Goal: Find specific page/section: Find specific page/section

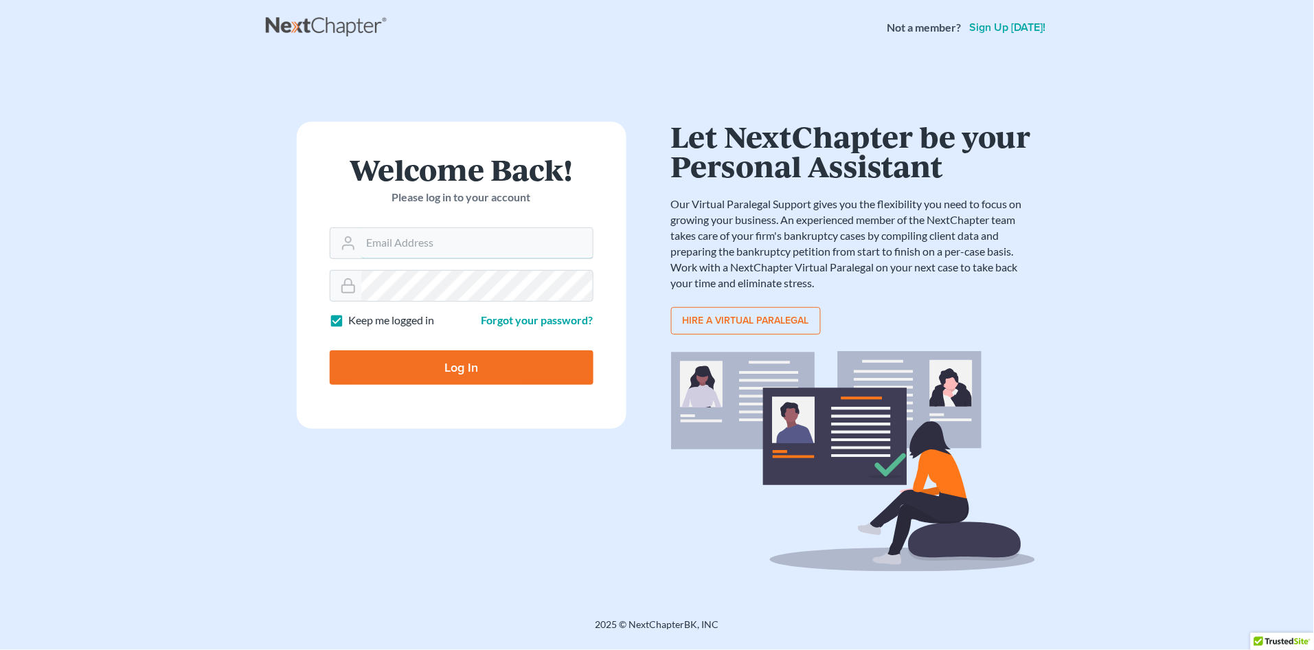
type input "[PERSON_NAME][EMAIL_ADDRESS][DOMAIN_NAME]"
click at [465, 365] on input "Log In" at bounding box center [462, 367] width 264 height 34
type input "Thinking..."
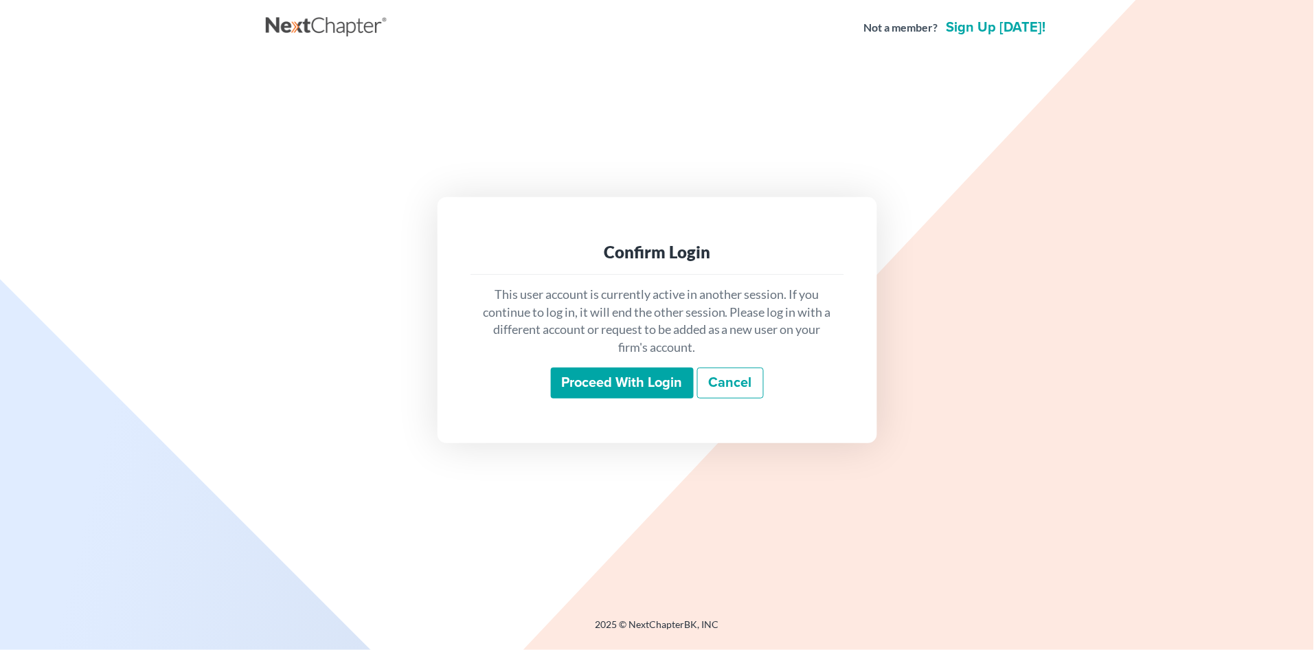
click at [594, 381] on input "Proceed with login" at bounding box center [622, 383] width 143 height 32
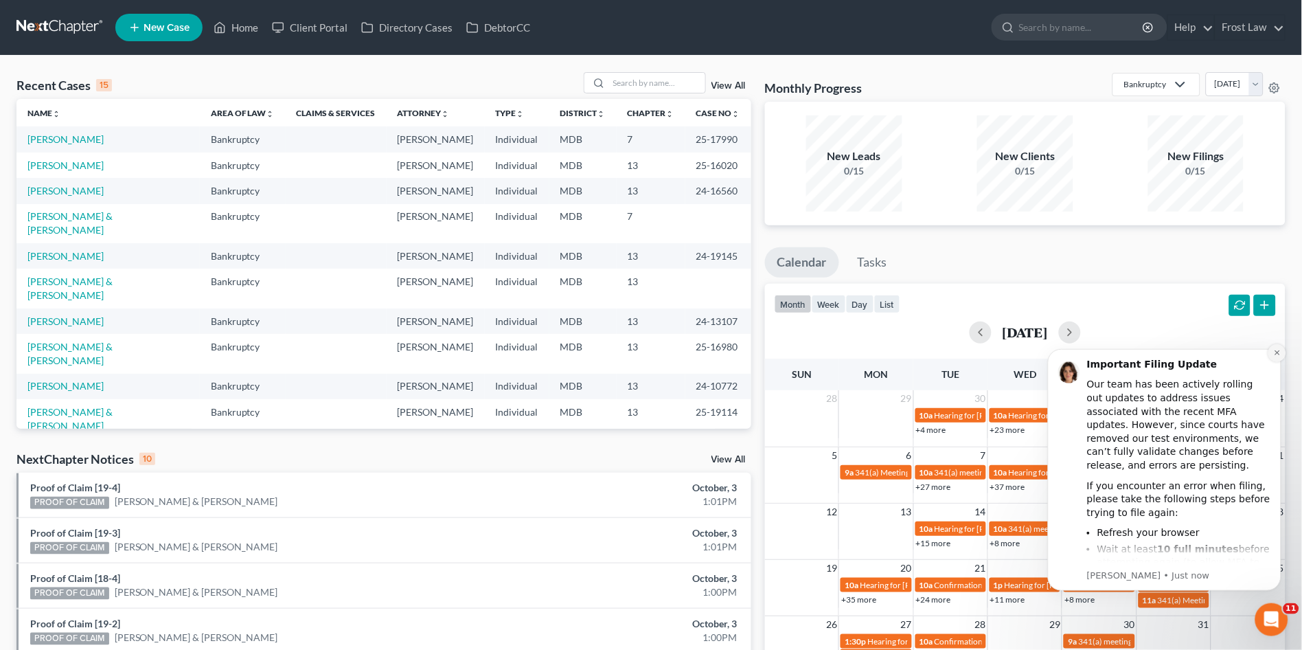
click at [1276, 350] on icon "Dismiss notification" at bounding box center [1278, 352] width 8 height 8
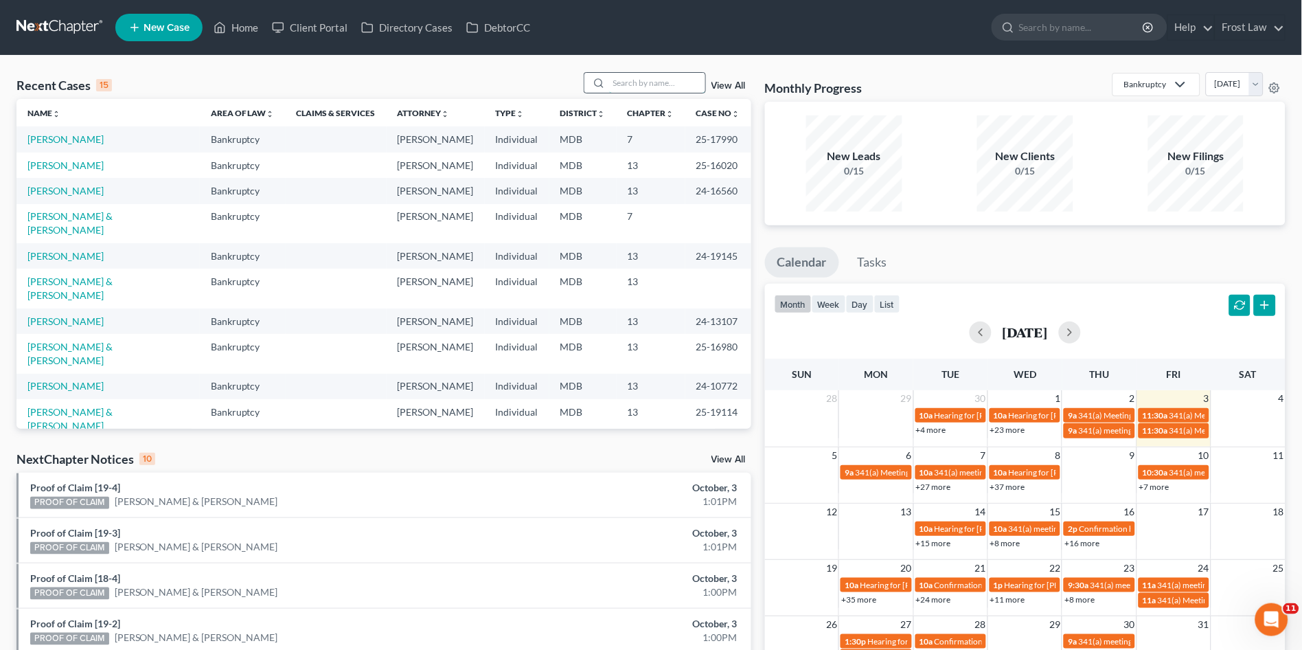
click at [636, 74] on input "search" at bounding box center [657, 83] width 96 height 20
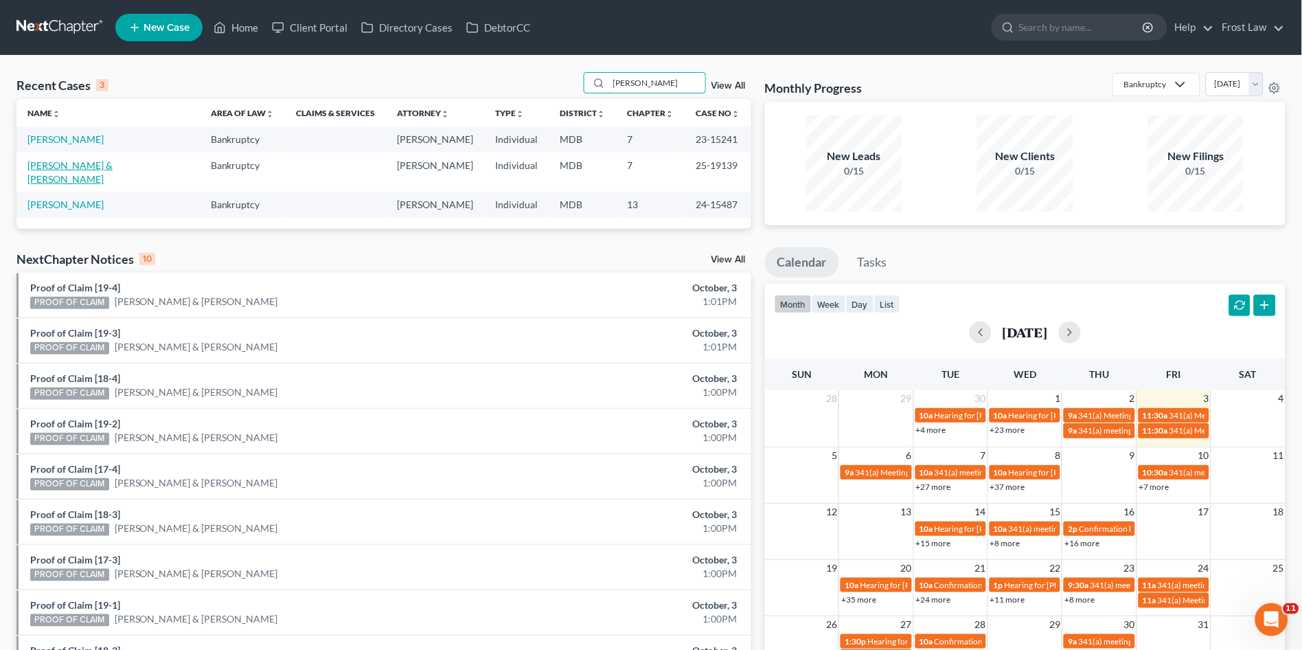
type input "lynch"
click at [60, 170] on link "Lynch, Tonya & Erick" at bounding box center [69, 171] width 85 height 25
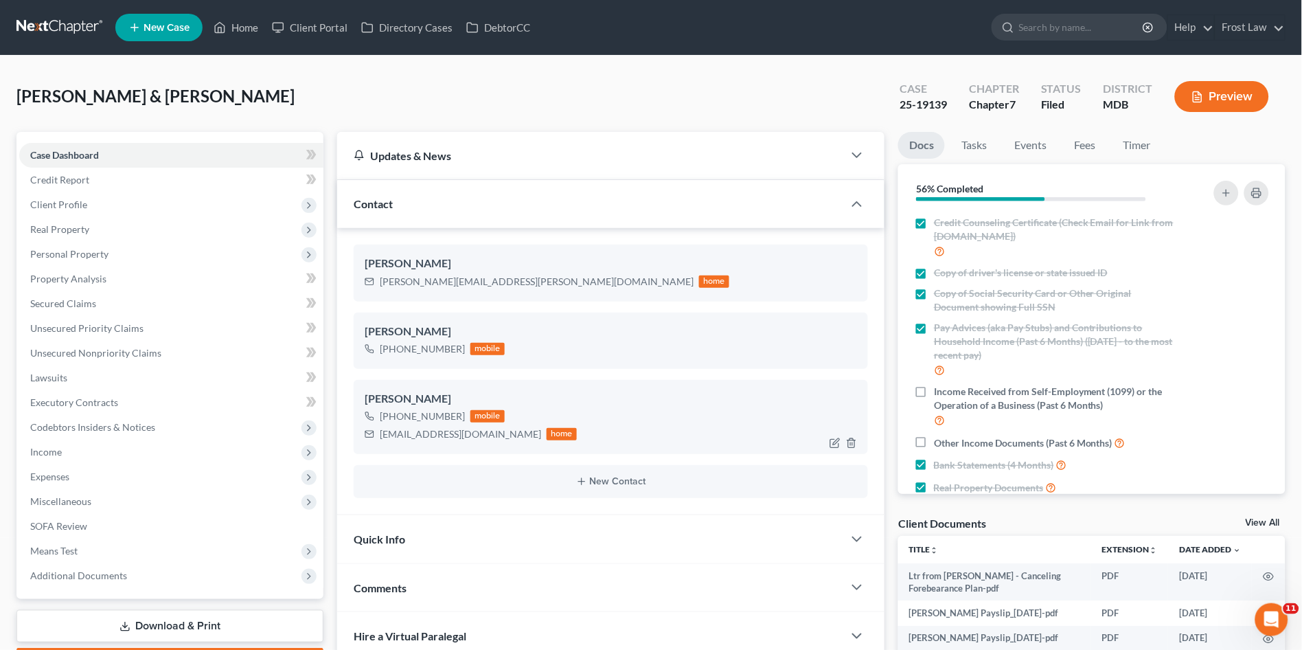
drag, startPoint x: 377, startPoint y: 433, endPoint x: 460, endPoint y: 438, distance: 83.3
click at [460, 440] on div "bigredchef74@gmail.com home" at bounding box center [471, 434] width 212 height 18
drag, startPoint x: 471, startPoint y: 438, endPoint x: 376, endPoint y: 442, distance: 94.2
click at [376, 442] on div "Erick Lynch +1 (410) 967-6333 mobile bigredchef74@gmail.com home" at bounding box center [611, 417] width 514 height 74
copy div "bigredchef74@gmail.com"
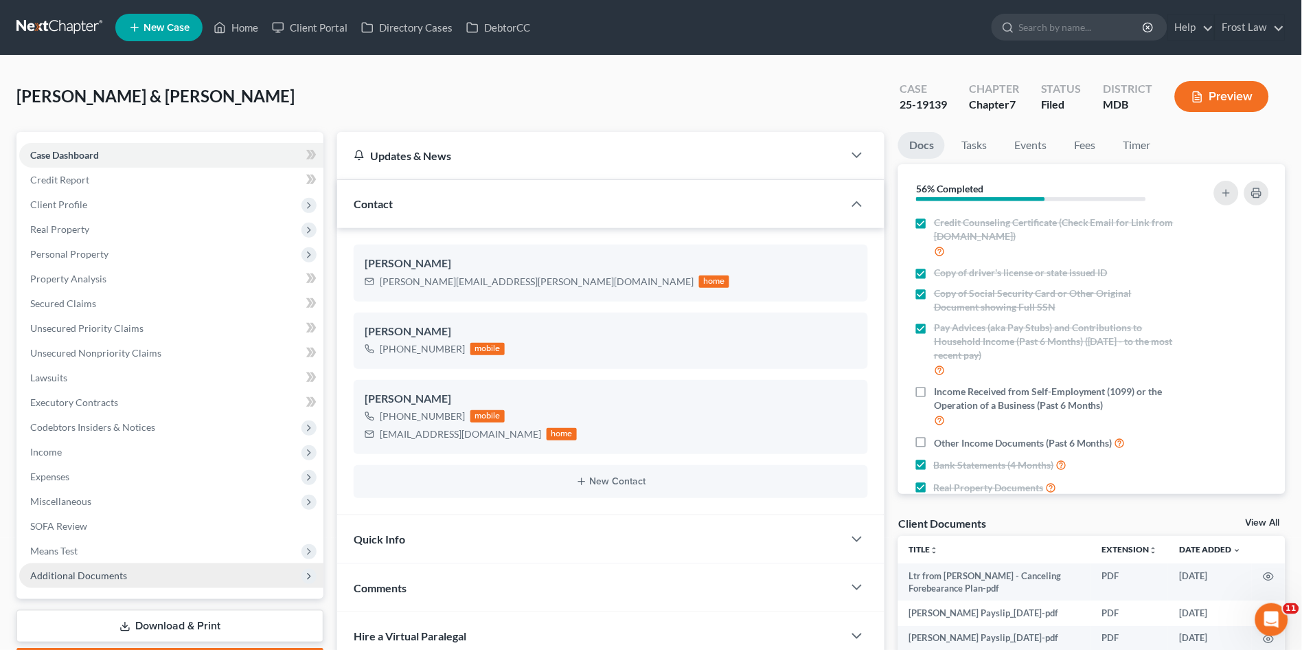
click at [113, 575] on span "Additional Documents" at bounding box center [78, 575] width 97 height 12
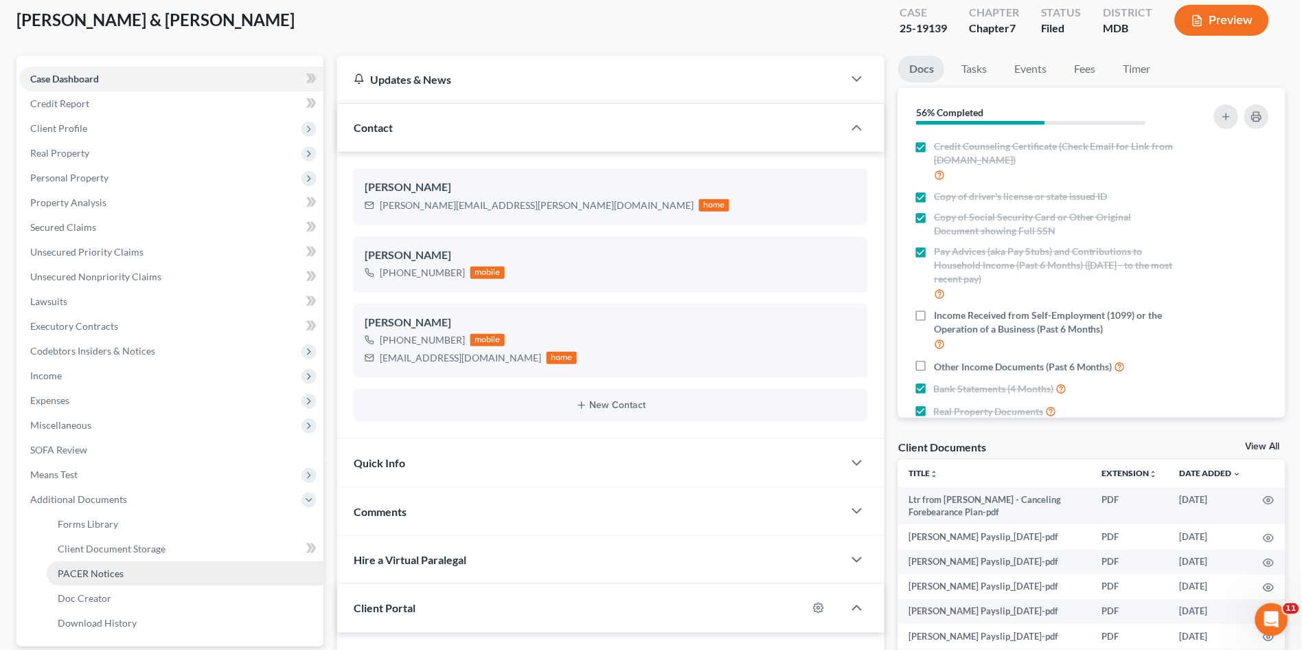
click at [137, 577] on link "PACER Notices" at bounding box center [185, 573] width 277 height 25
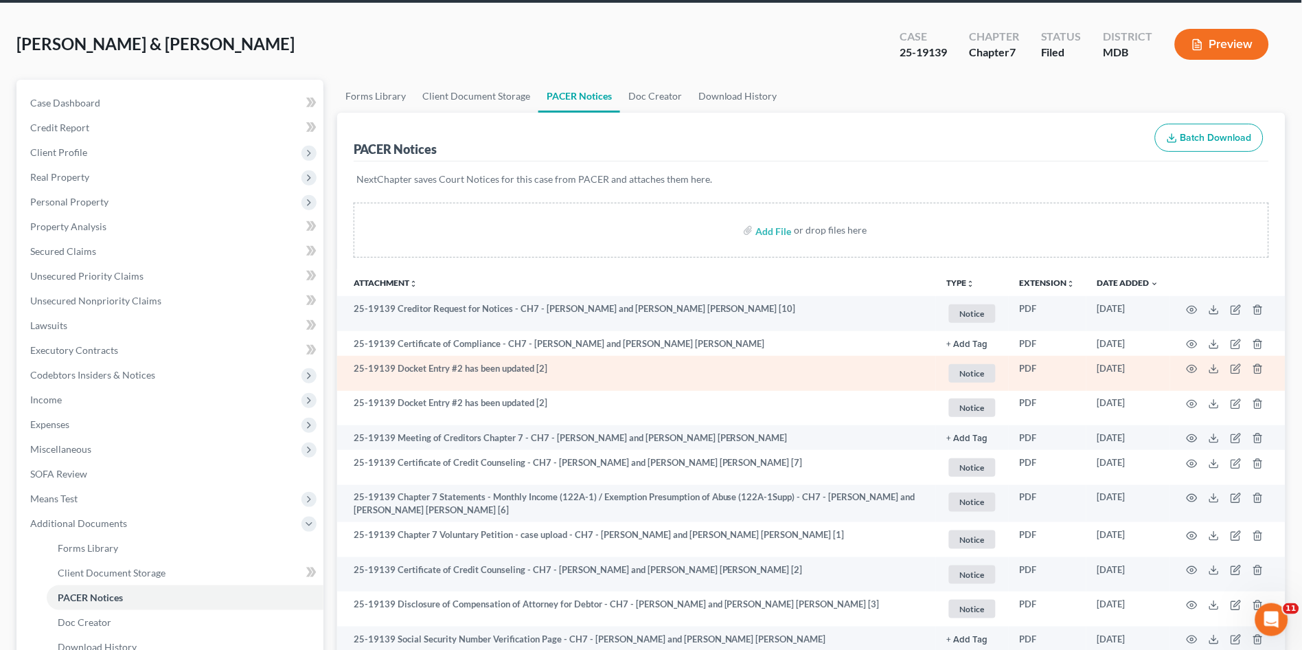
scroll to position [76, 0]
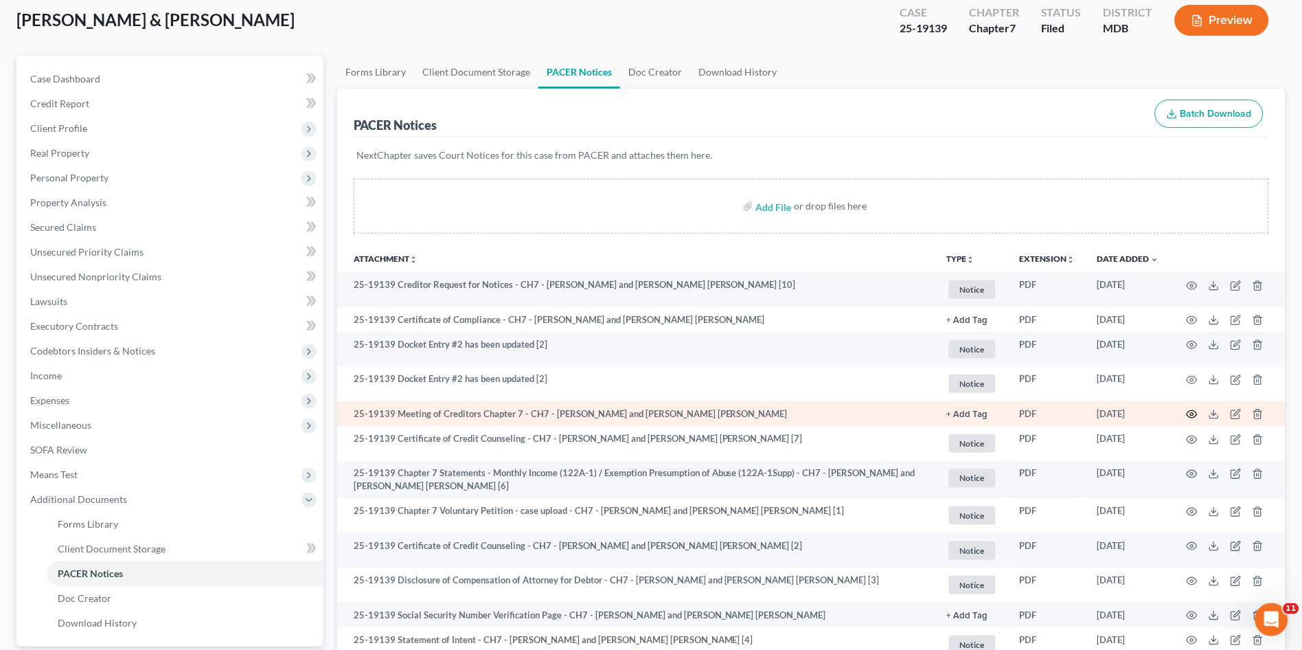
click at [1190, 410] on icon "button" at bounding box center [1192, 414] width 11 height 11
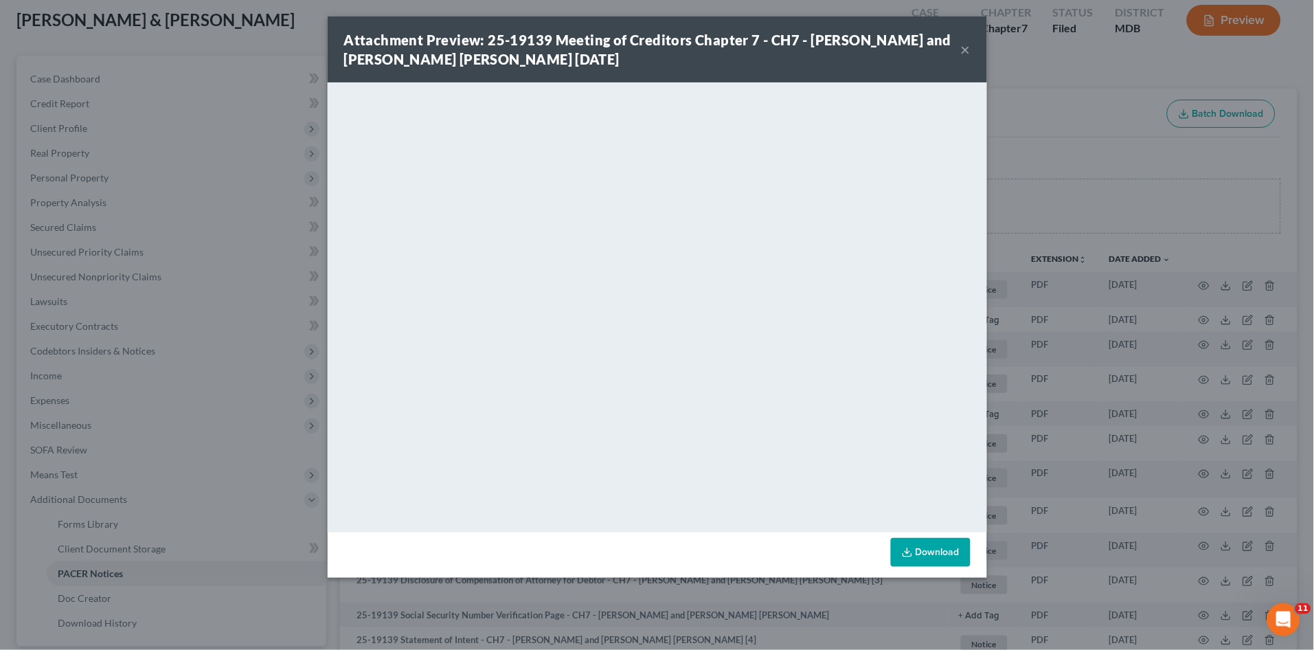
click at [961, 48] on button "×" at bounding box center [966, 49] width 10 height 16
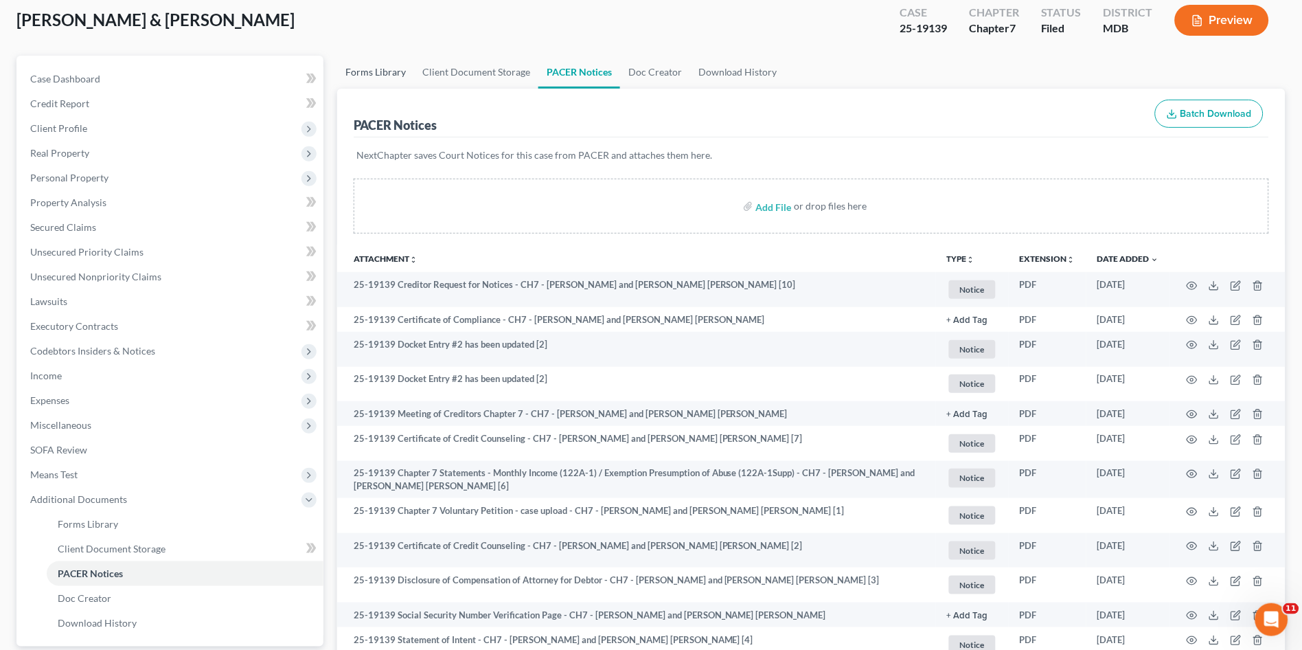
scroll to position [0, 0]
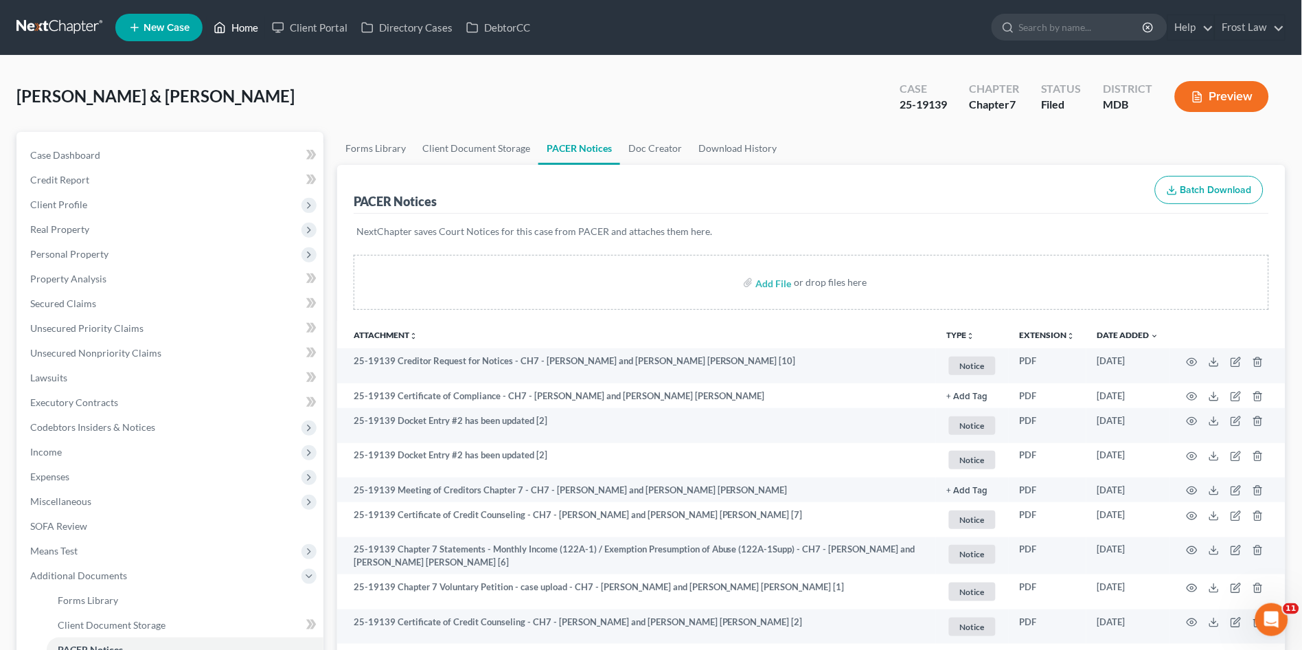
click at [239, 27] on link "Home" at bounding box center [236, 27] width 58 height 25
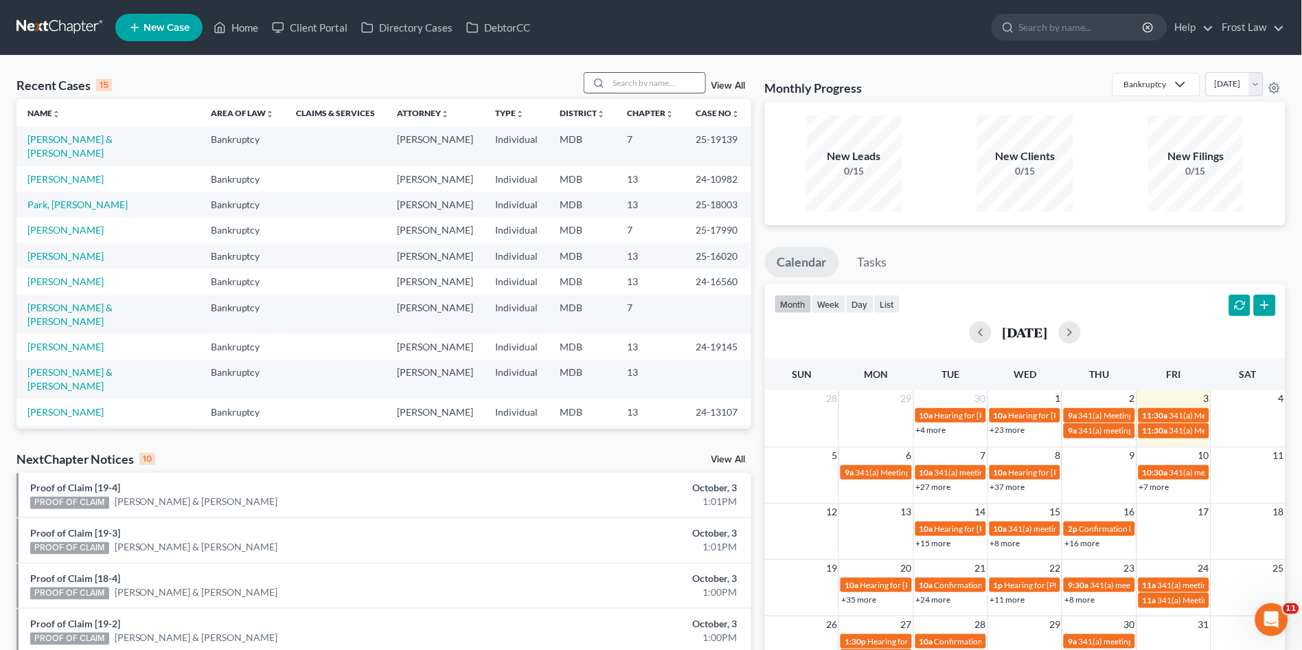
click at [659, 78] on input "search" at bounding box center [657, 83] width 96 height 20
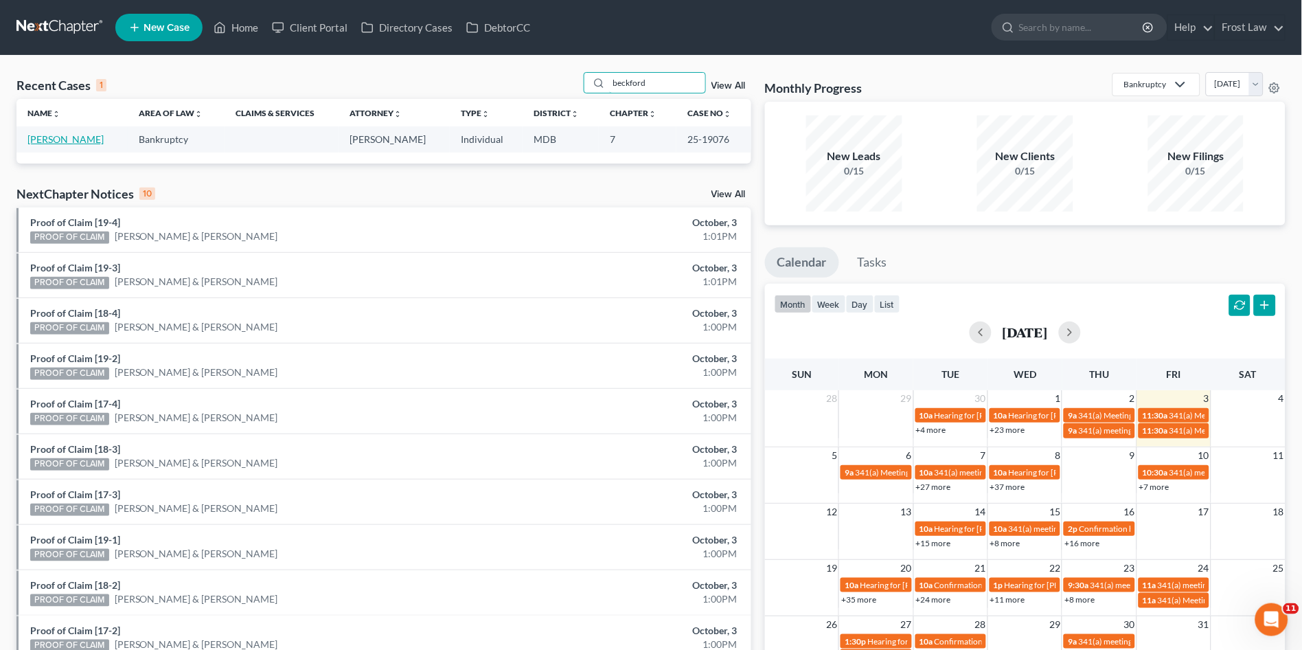
type input "beckford"
click at [69, 137] on link "Beckford, Jody Ann" at bounding box center [65, 139] width 76 height 12
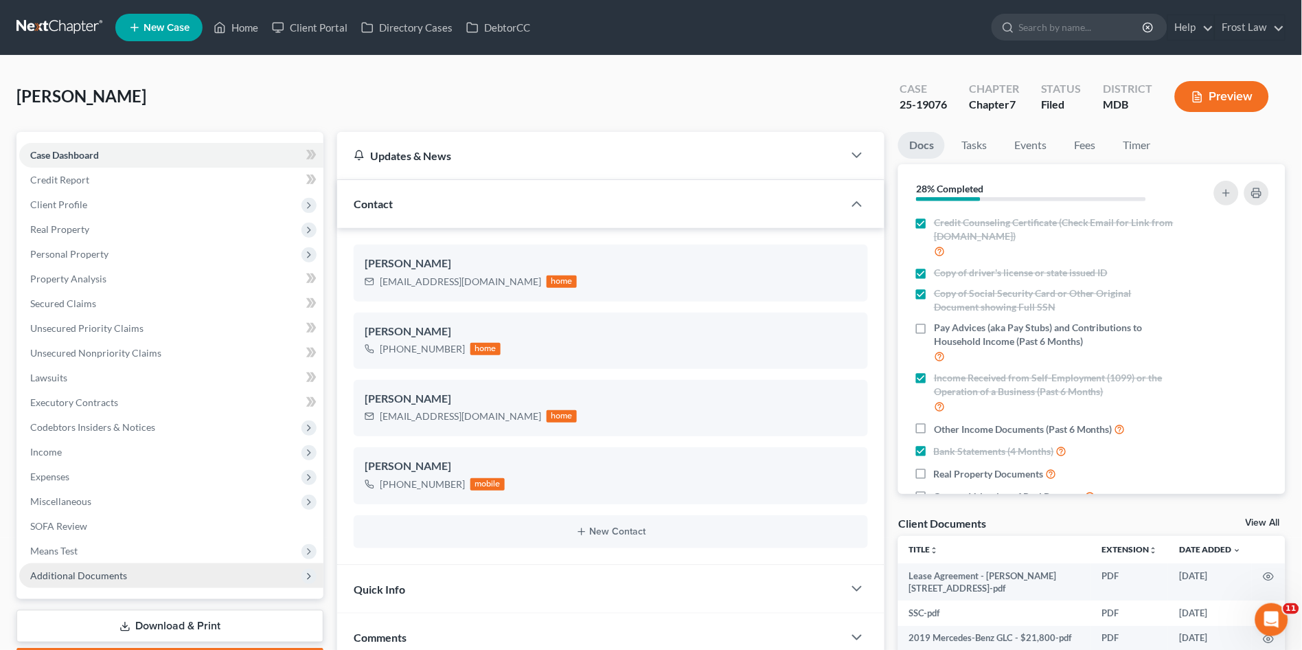
click at [93, 578] on span "Additional Documents" at bounding box center [78, 575] width 97 height 12
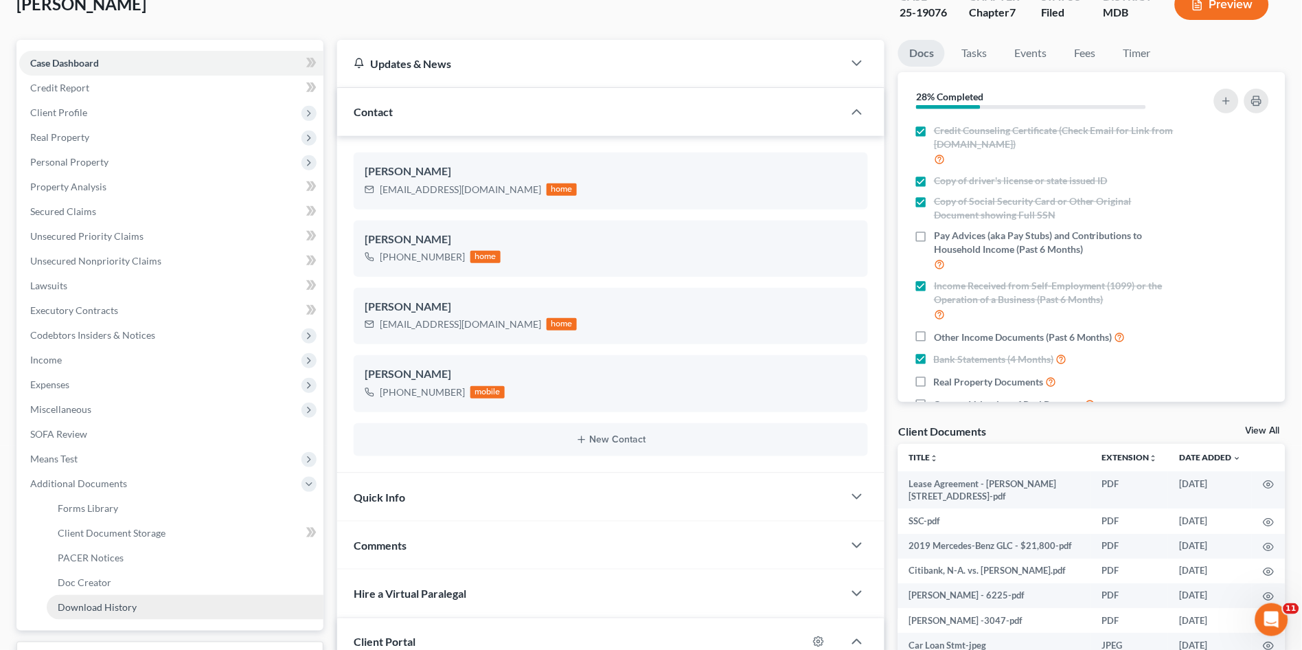
scroll to position [229, 0]
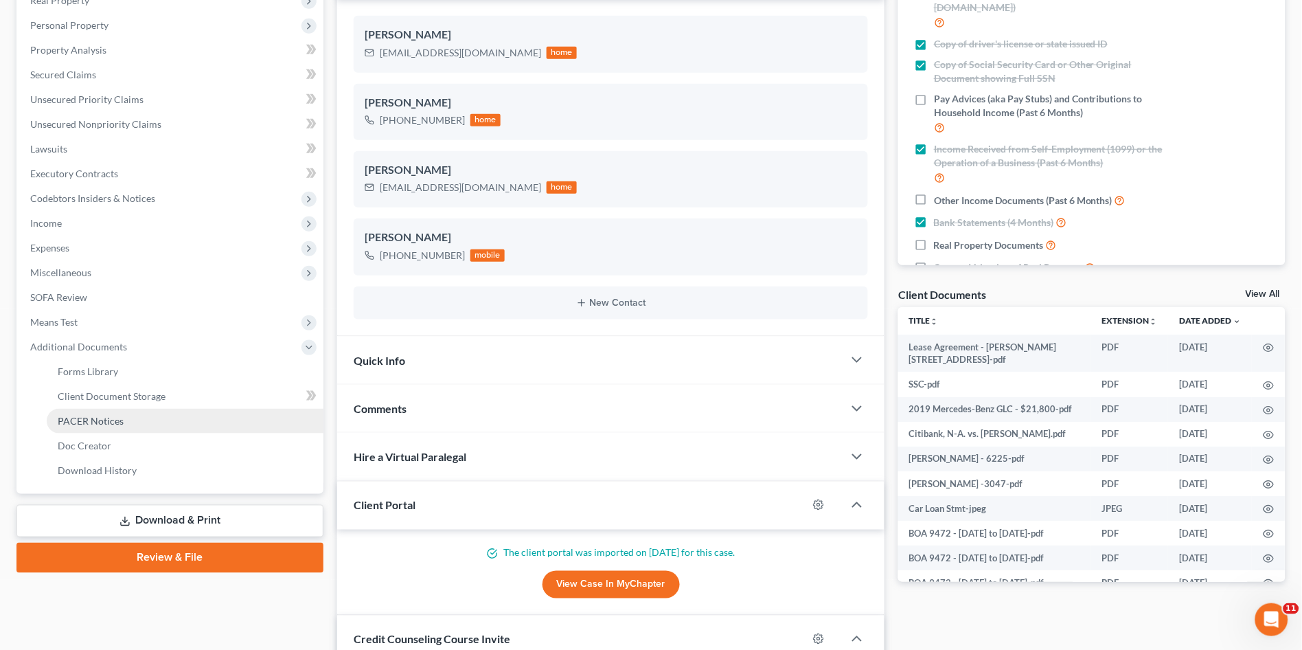
click at [114, 420] on span "PACER Notices" at bounding box center [91, 421] width 66 height 12
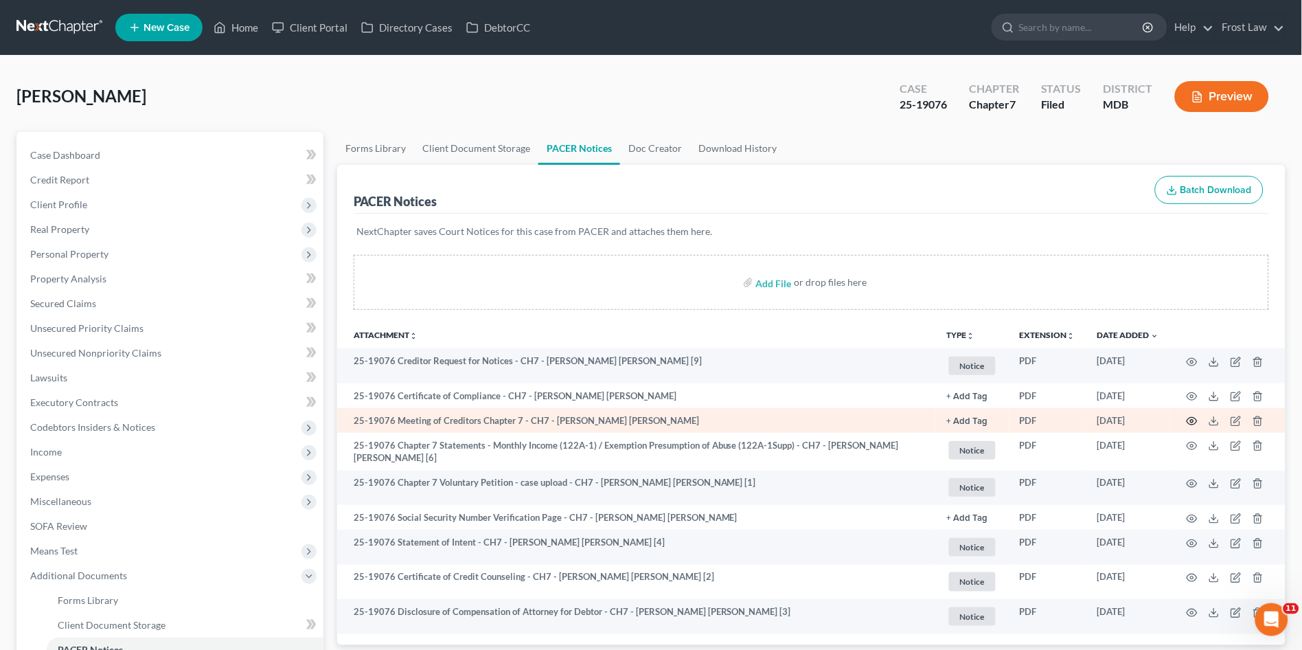
click at [1196, 420] on icon "button" at bounding box center [1192, 421] width 11 height 11
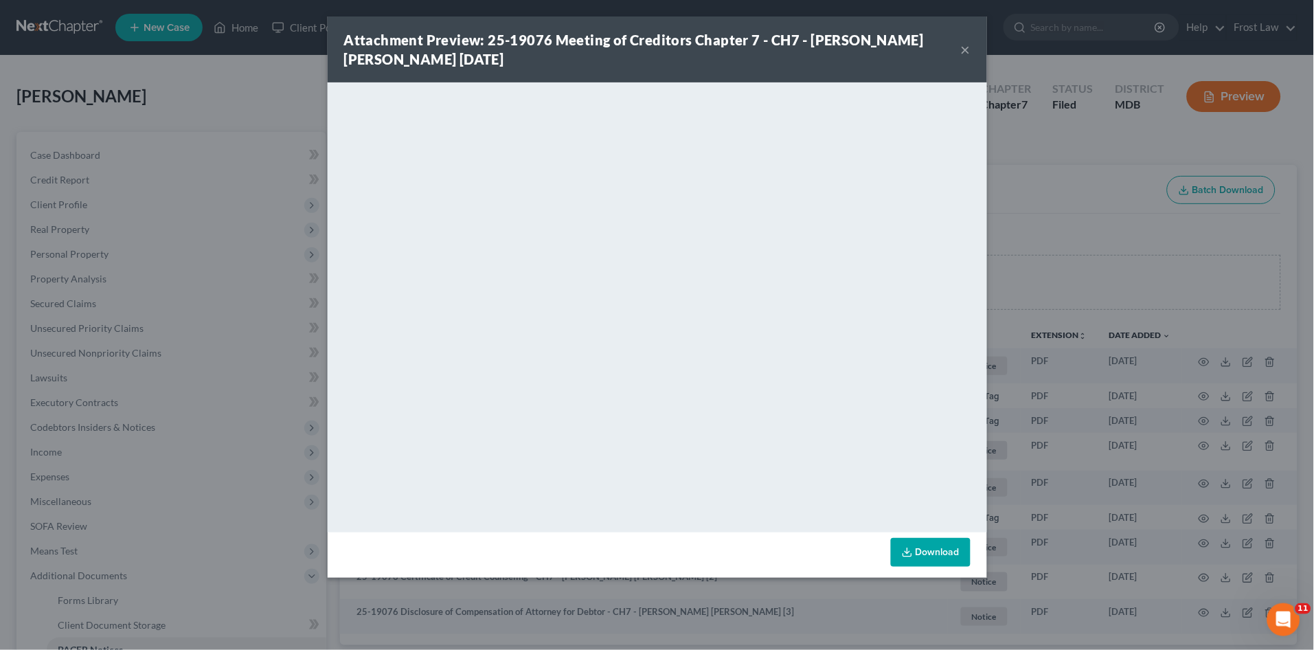
click at [963, 44] on button "×" at bounding box center [966, 49] width 10 height 16
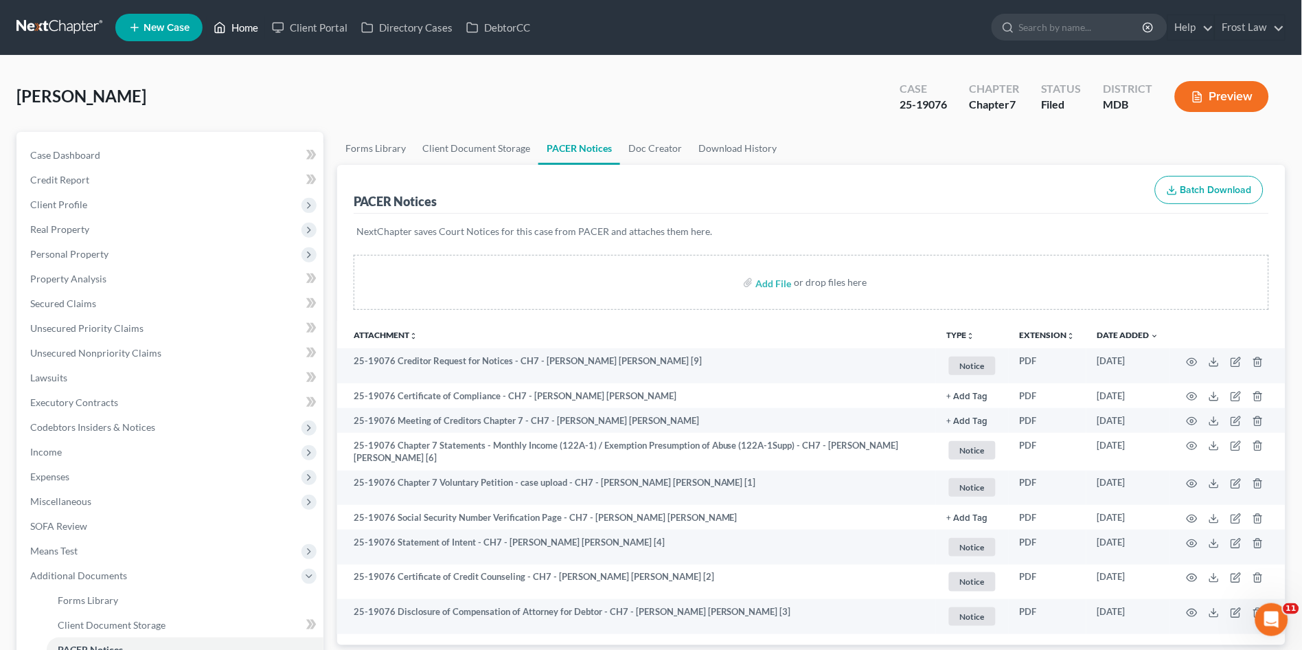
click at [245, 30] on link "Home" at bounding box center [236, 27] width 58 height 25
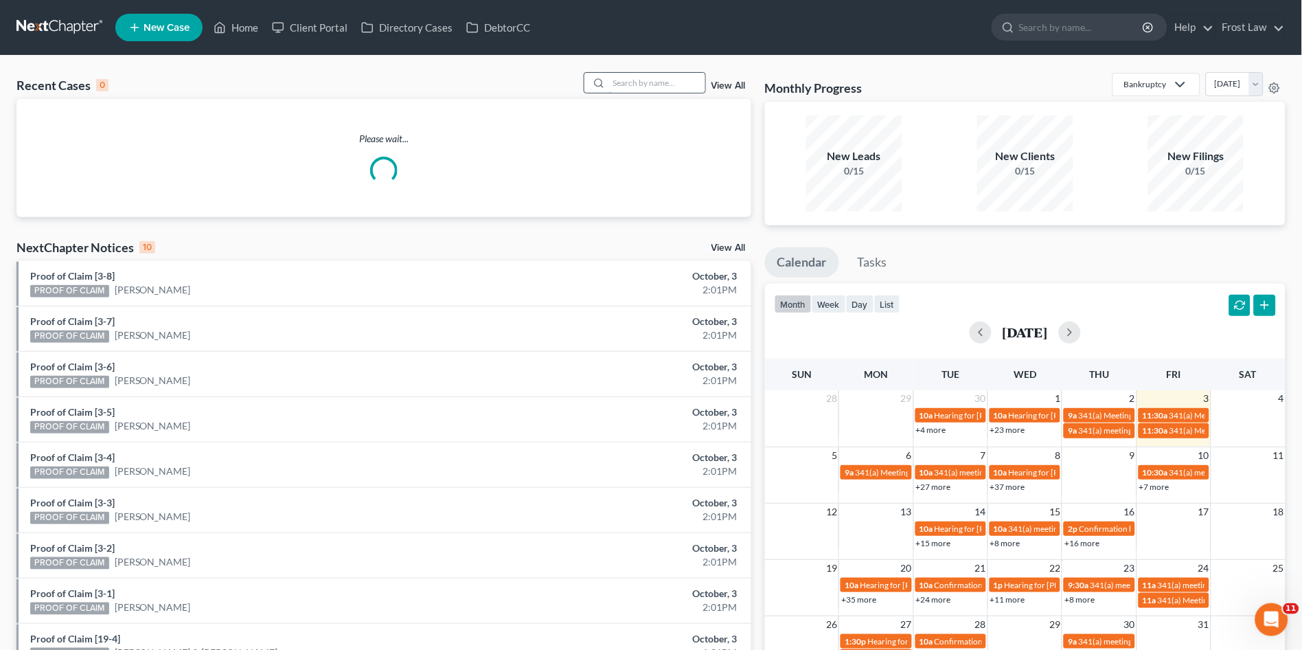
click at [642, 84] on input "search" at bounding box center [657, 83] width 96 height 20
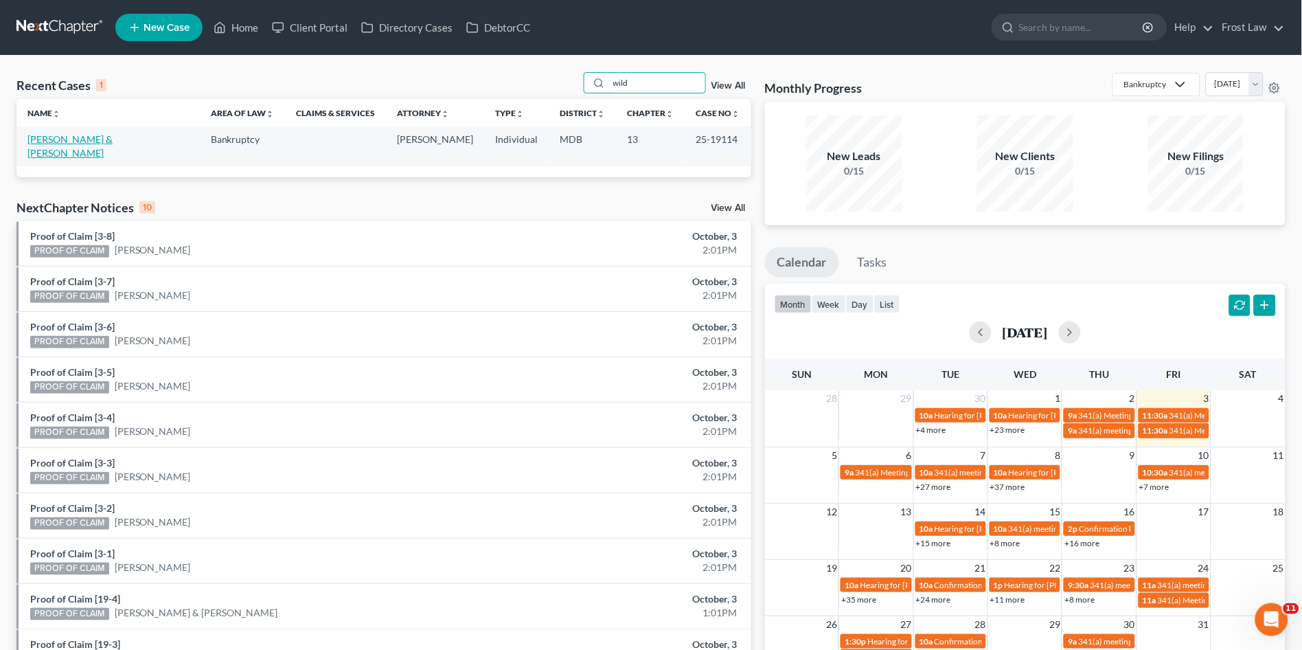
type input "wild"
click at [96, 138] on link "Wildoner, Scott & Lisa" at bounding box center [69, 145] width 85 height 25
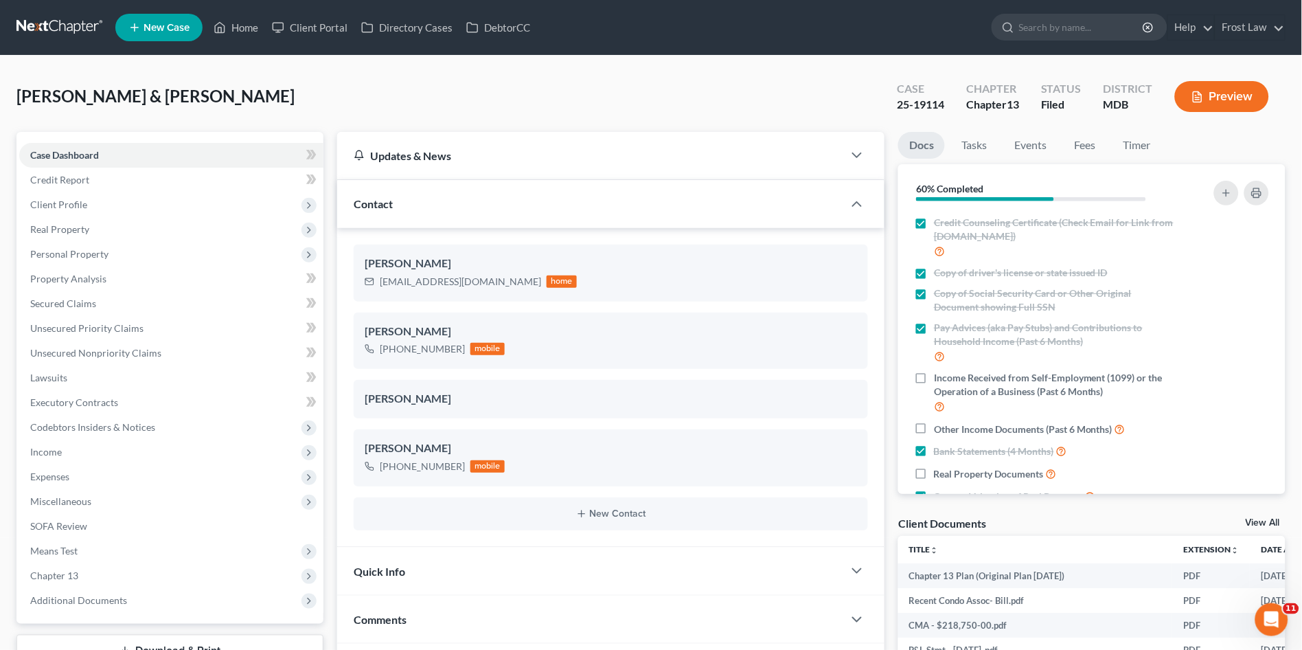
scroll to position [229, 0]
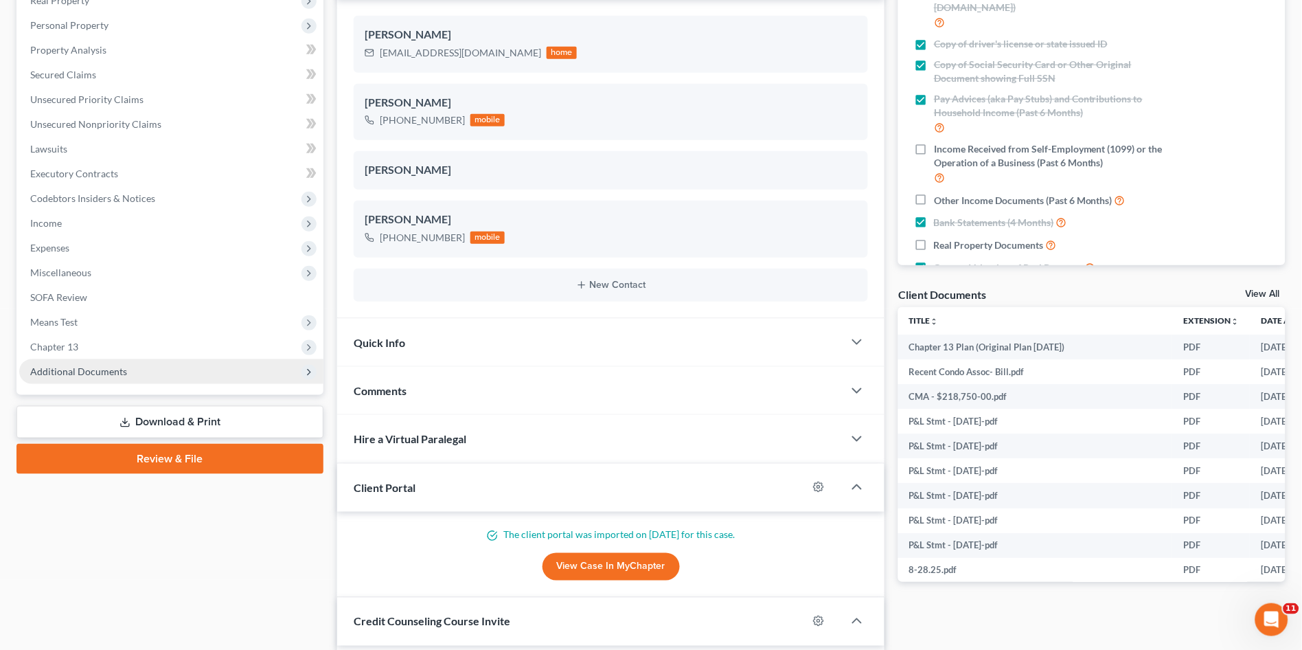
click at [117, 367] on span "Additional Documents" at bounding box center [78, 371] width 97 height 12
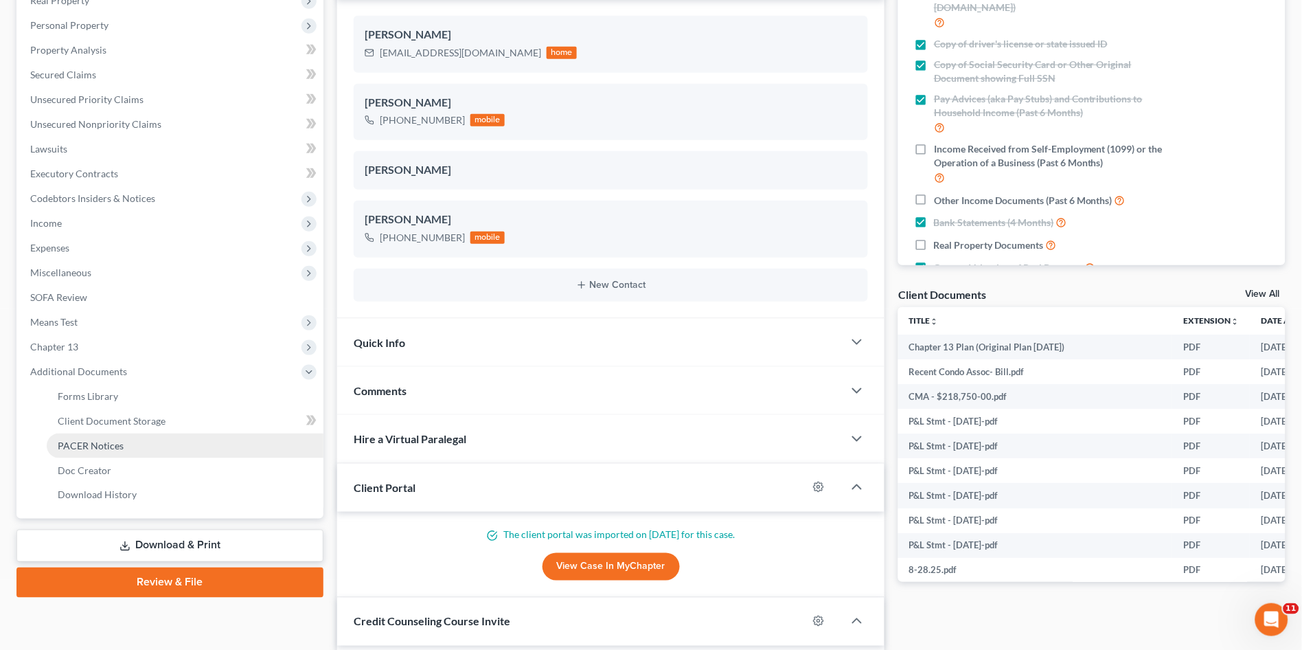
click at [128, 443] on link "PACER Notices" at bounding box center [185, 445] width 277 height 25
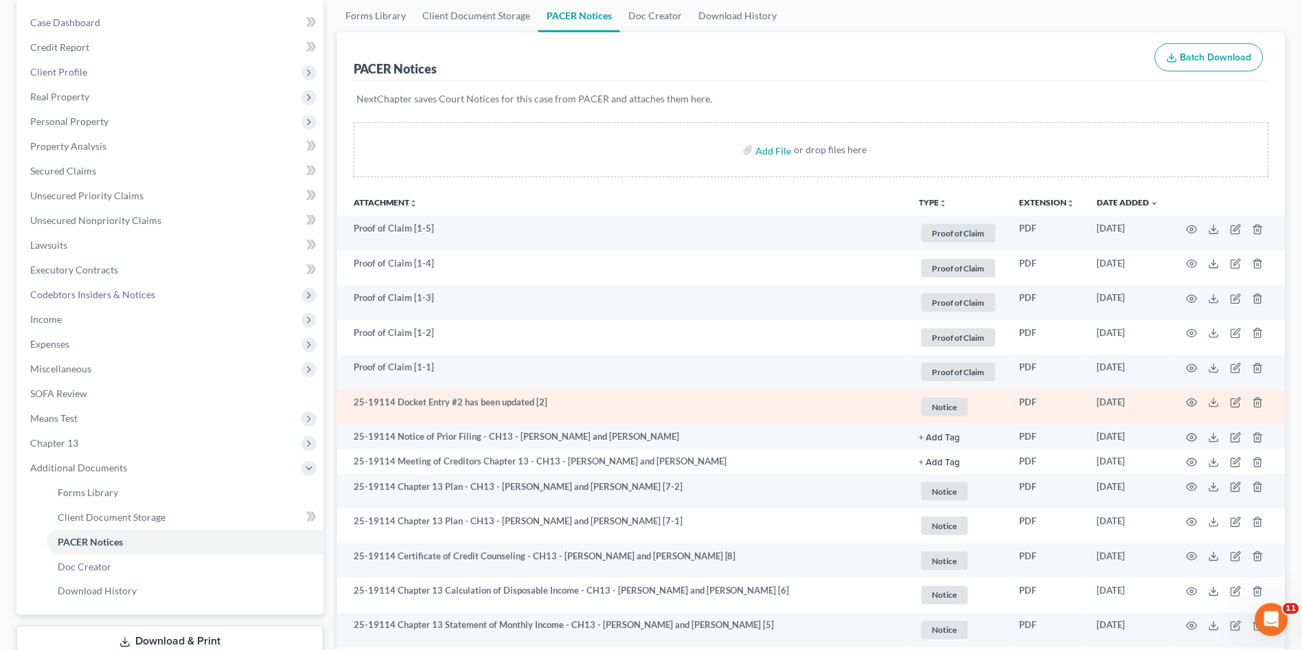
scroll to position [152, 0]
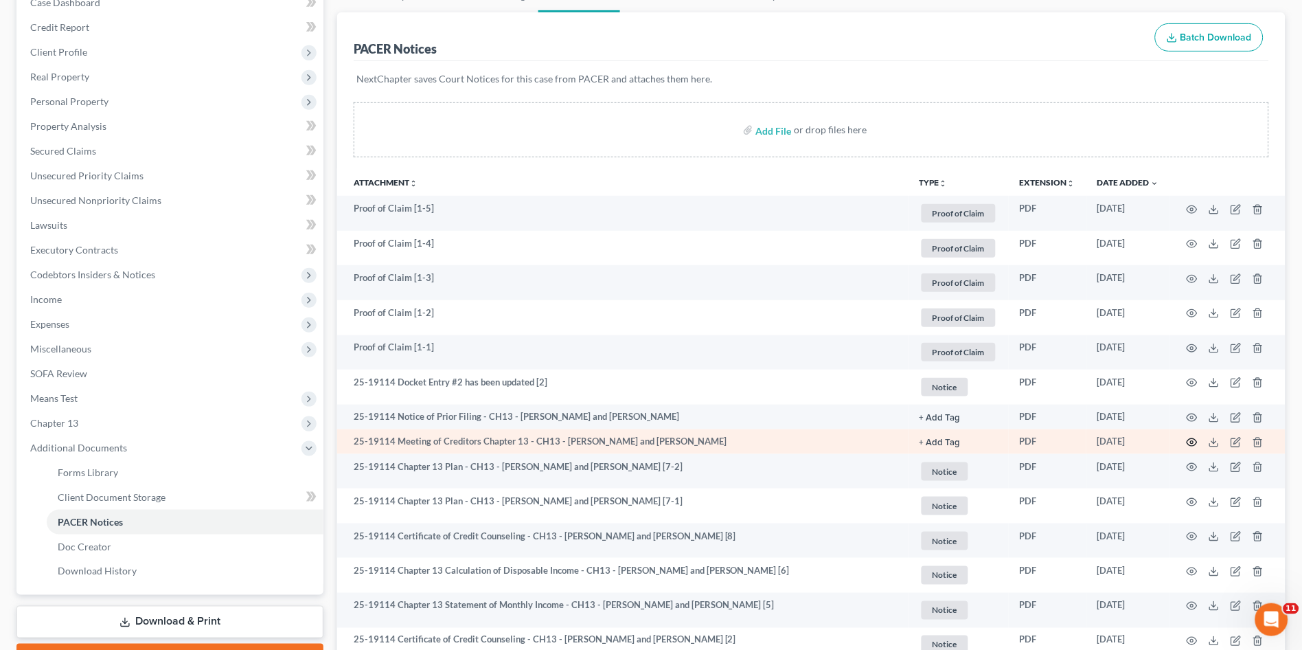
click at [1193, 442] on icon "button" at bounding box center [1192, 442] width 11 height 11
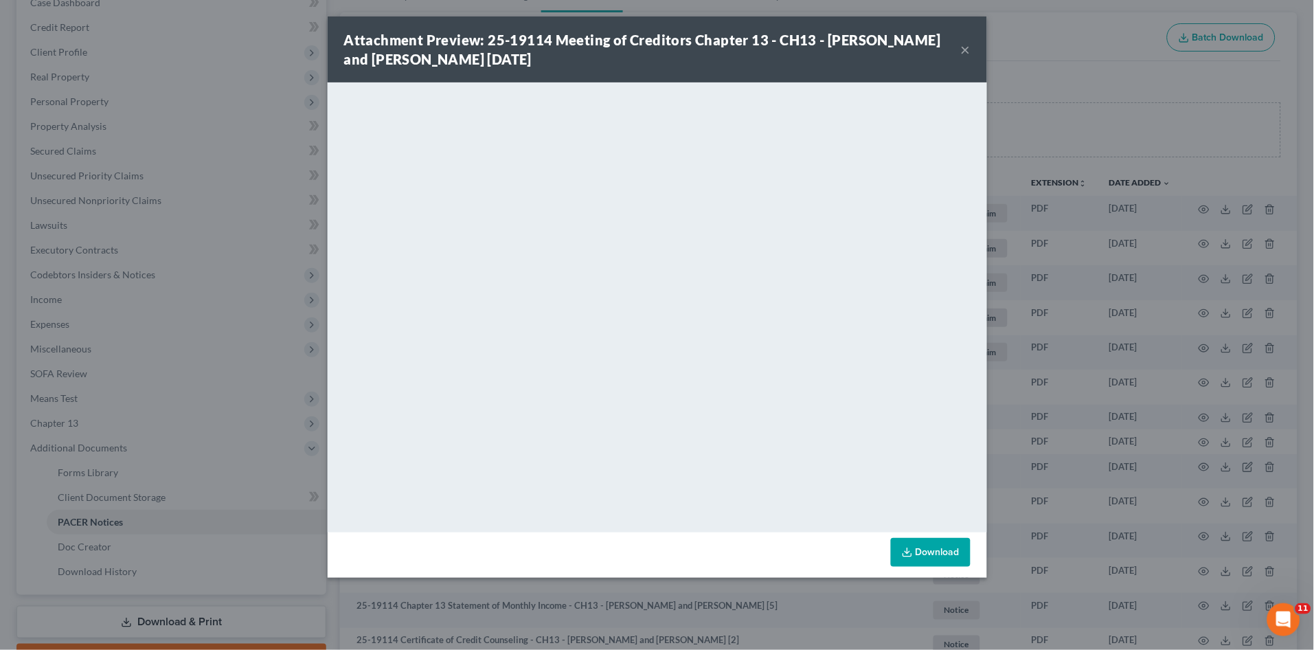
click at [962, 51] on button "×" at bounding box center [966, 49] width 10 height 16
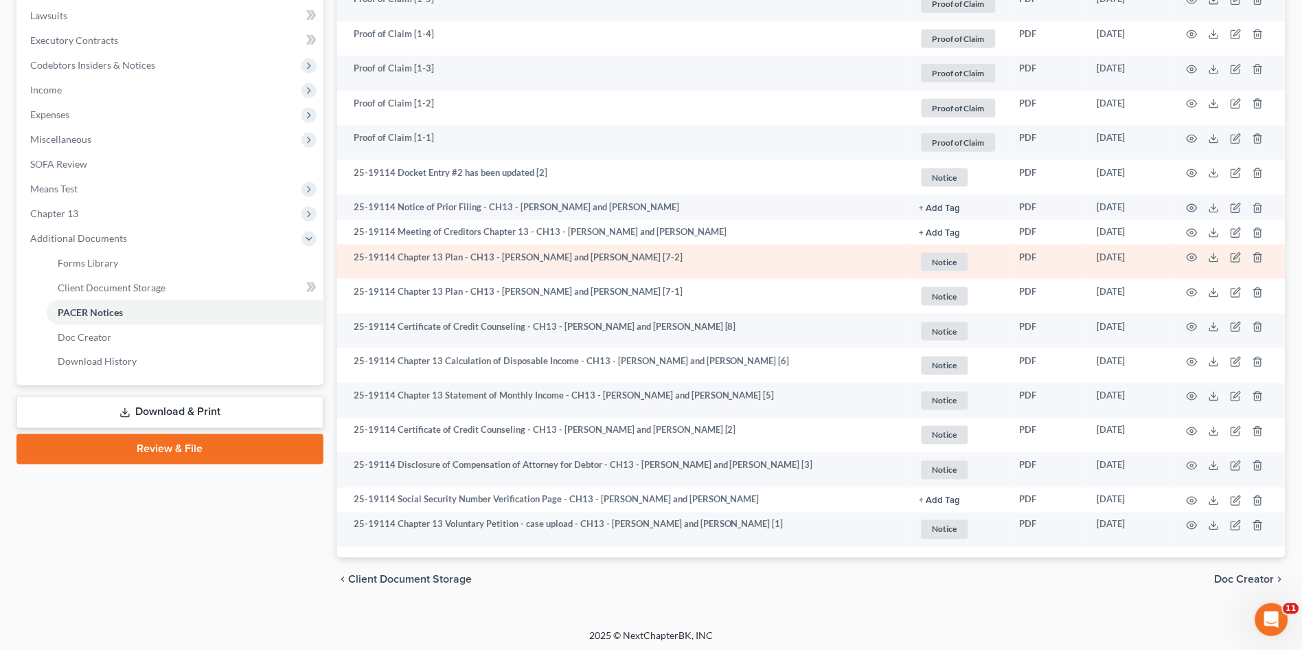
scroll to position [364, 0]
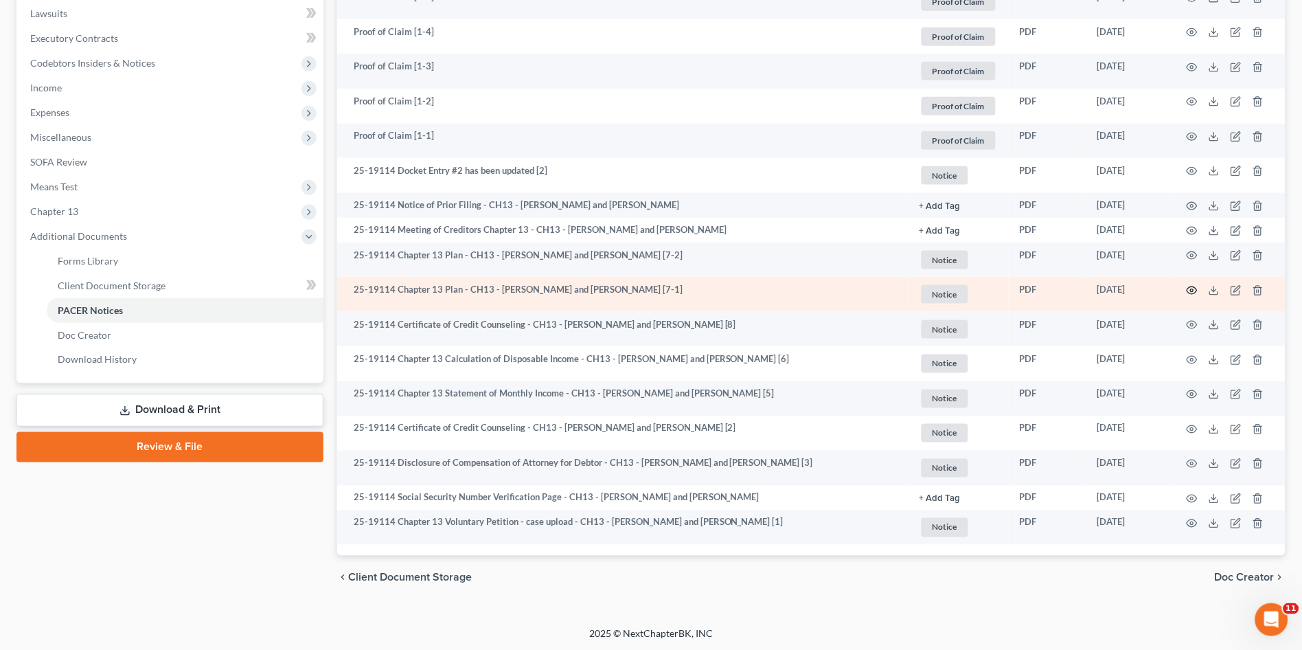
click at [1193, 289] on icon "button" at bounding box center [1192, 290] width 11 height 11
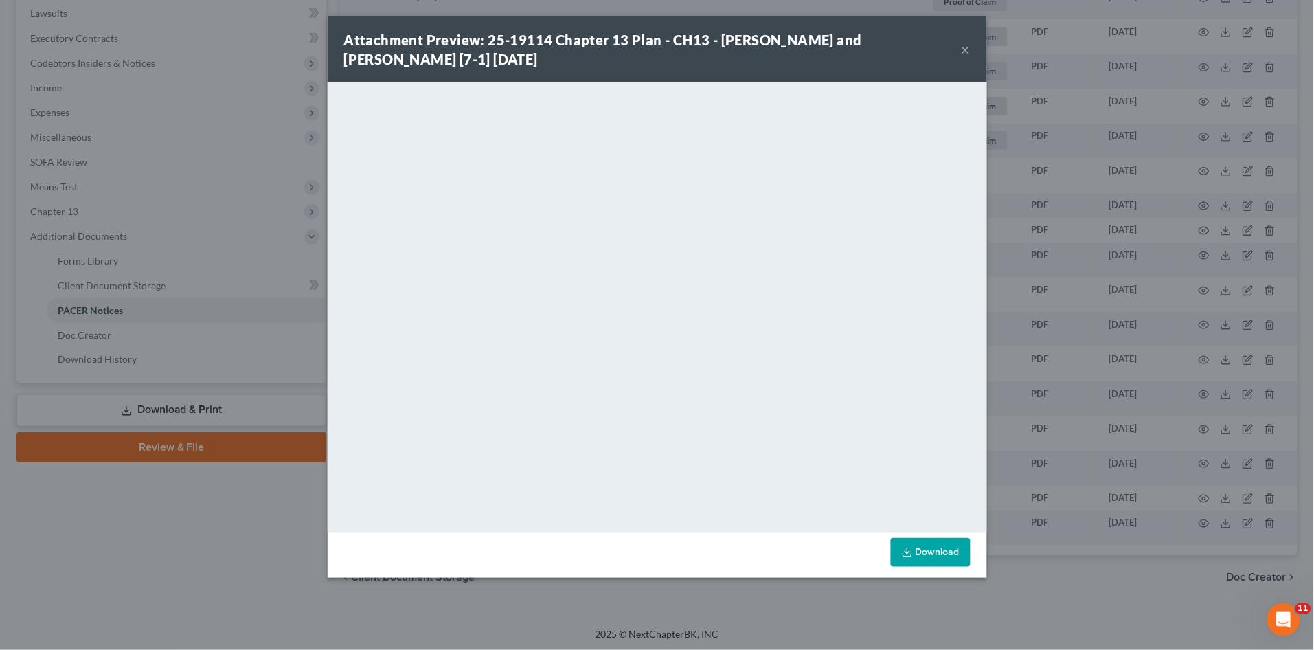
click at [970, 50] on div "Attachment Preview: 25-19114 Chapter 13 Plan - CH13 - Scott Joseph Wildoner and…" at bounding box center [657, 49] width 659 height 66
click at [963, 49] on button "×" at bounding box center [966, 49] width 10 height 16
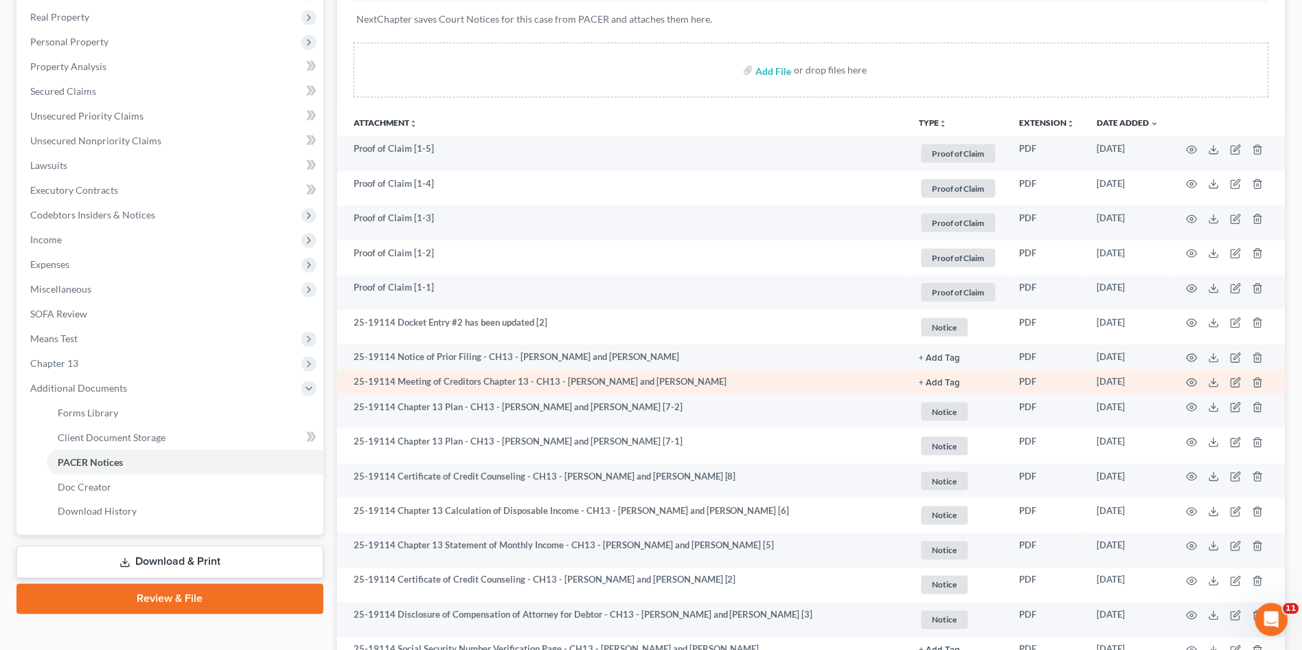
scroll to position [212, 0]
click at [1192, 385] on icon "button" at bounding box center [1192, 383] width 11 height 11
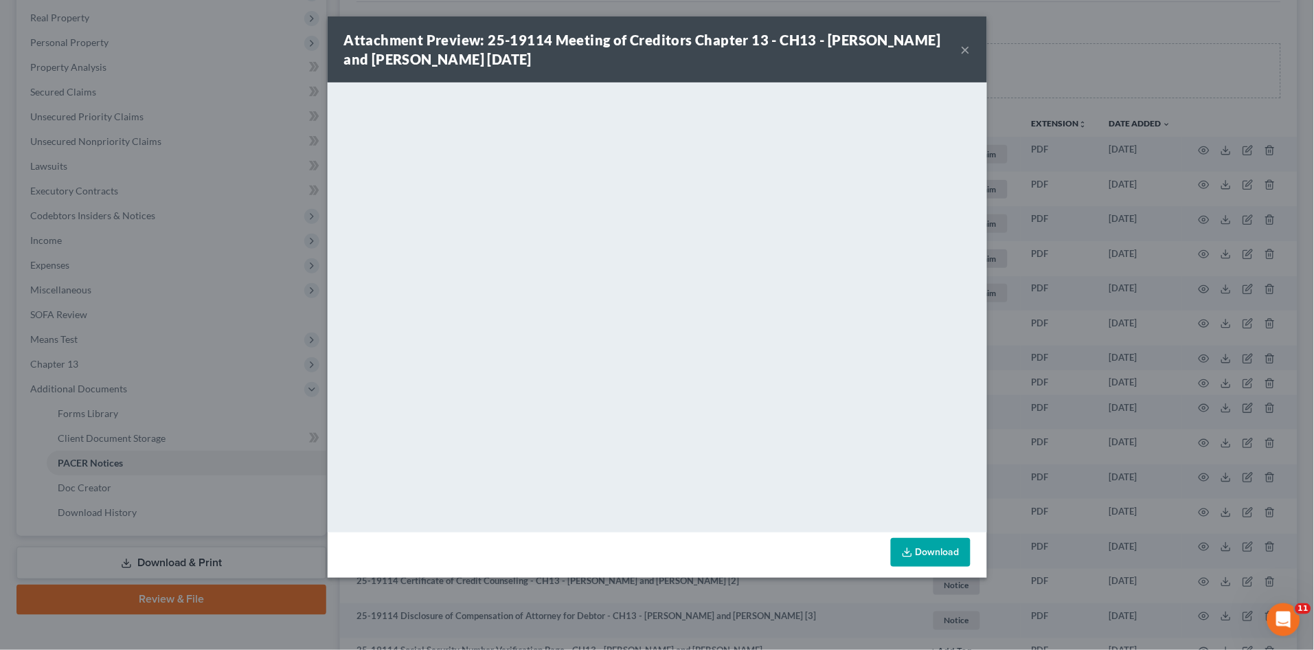
drag, startPoint x: 966, startPoint y: 50, endPoint x: 1010, endPoint y: 34, distance: 47.6
click at [966, 50] on button "×" at bounding box center [966, 49] width 10 height 16
